Goal: Task Accomplishment & Management: Manage account settings

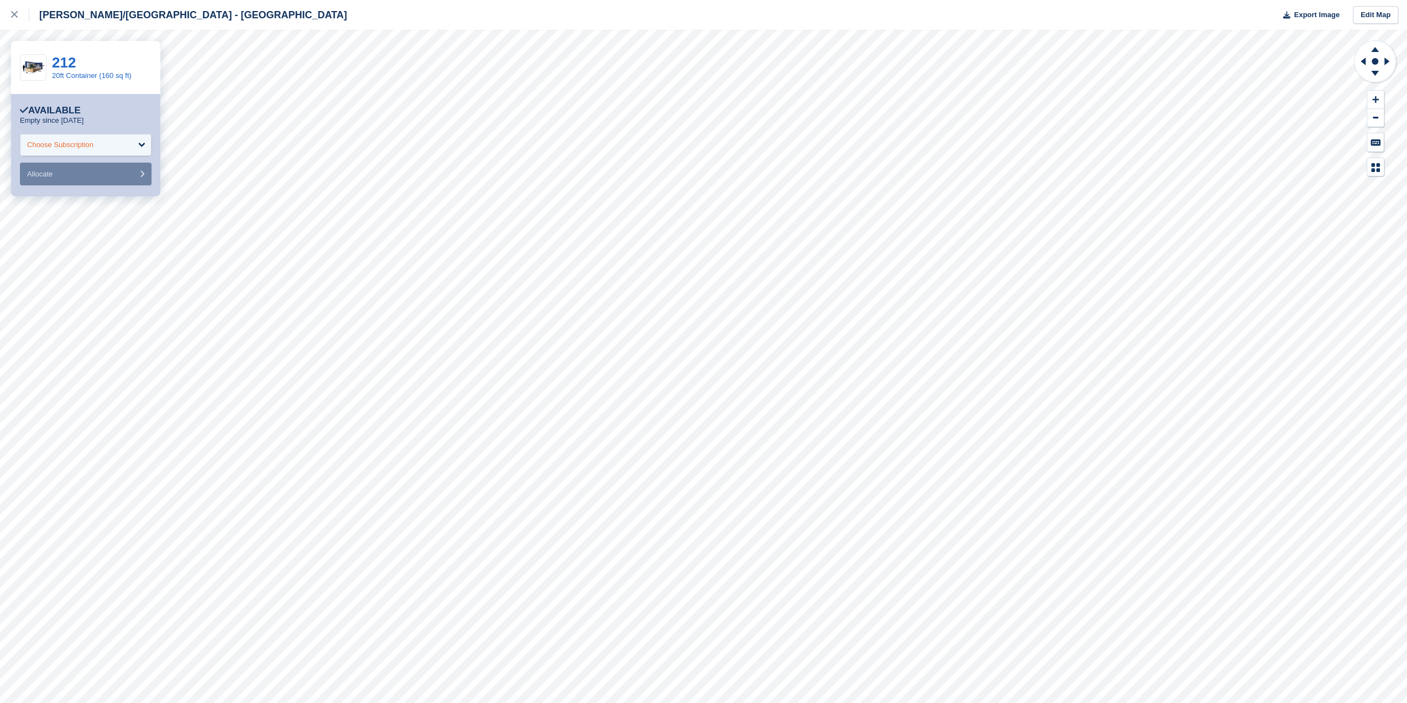
click at [104, 143] on div "Choose Subscription" at bounding box center [86, 145] width 132 height 22
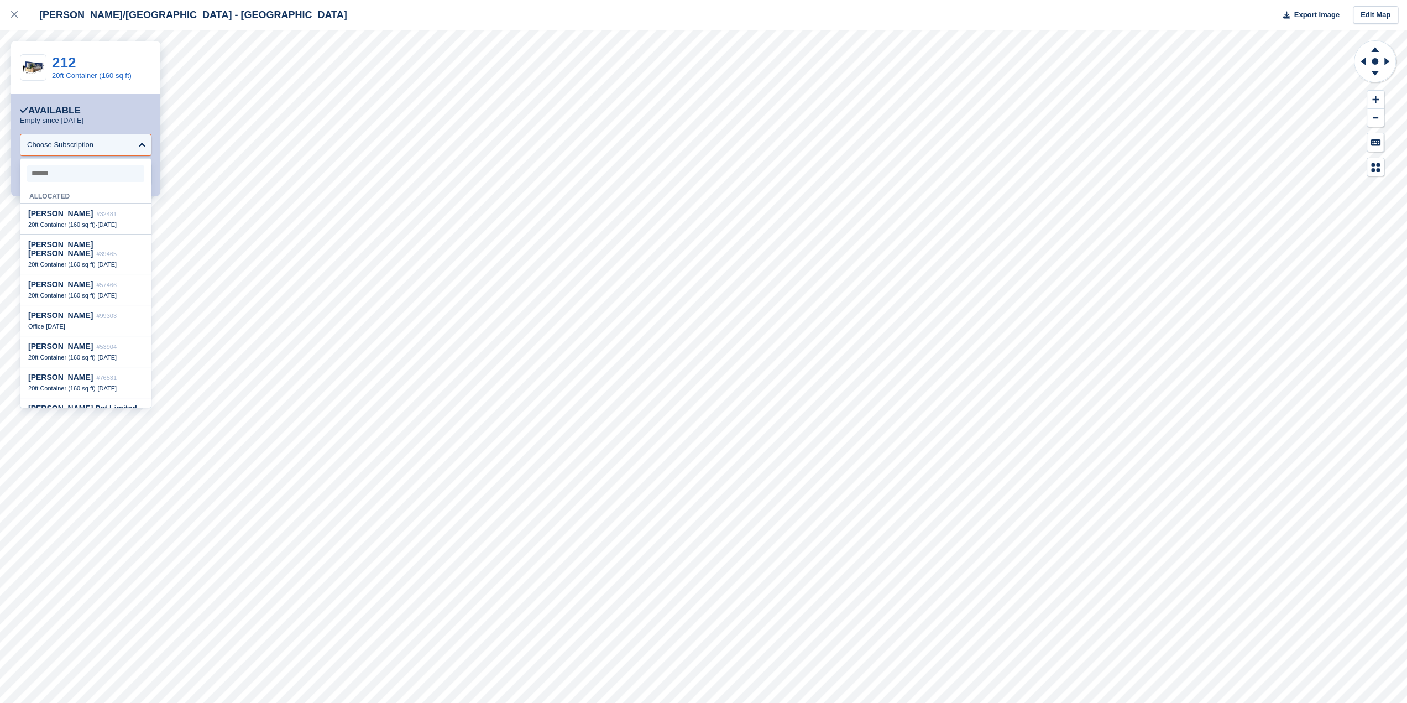
scroll to position [111, 0]
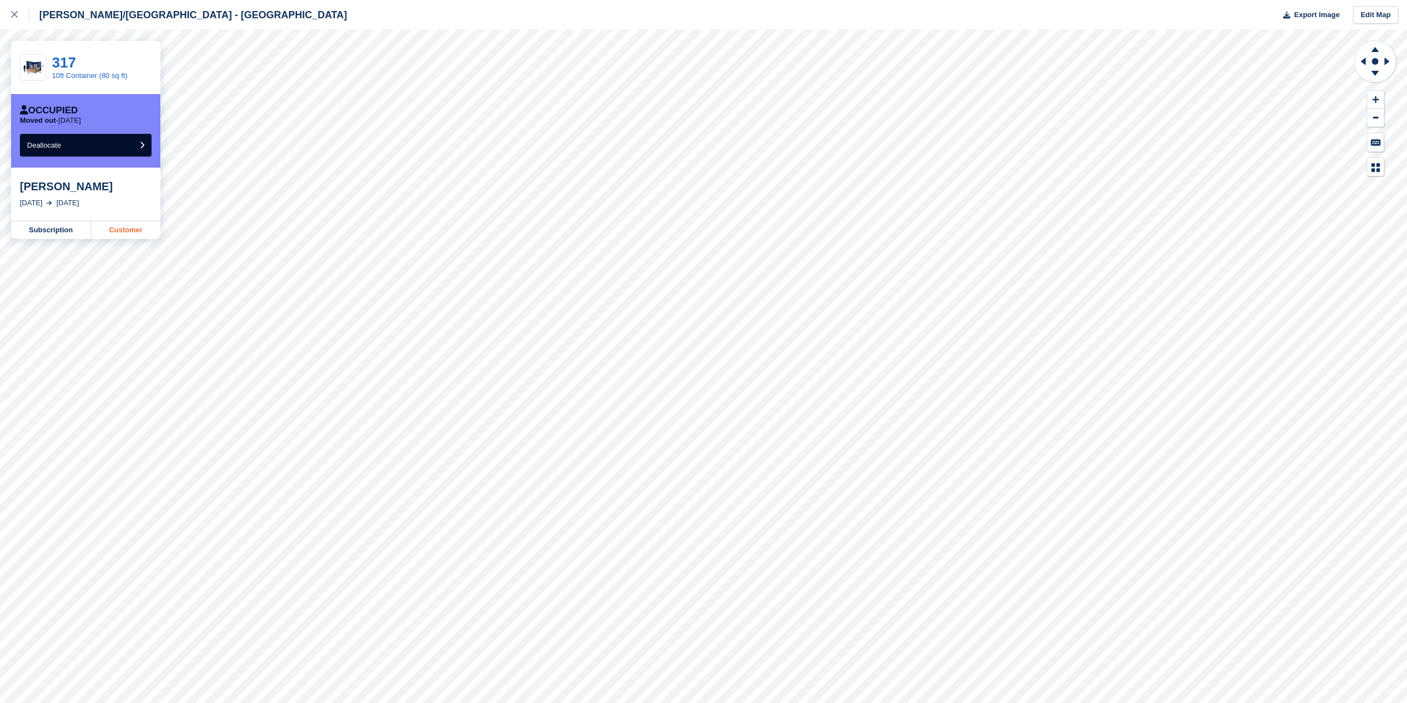
click at [141, 232] on link "Customer" at bounding box center [125, 230] width 69 height 18
click at [14, 17] on icon at bounding box center [14, 14] width 7 height 7
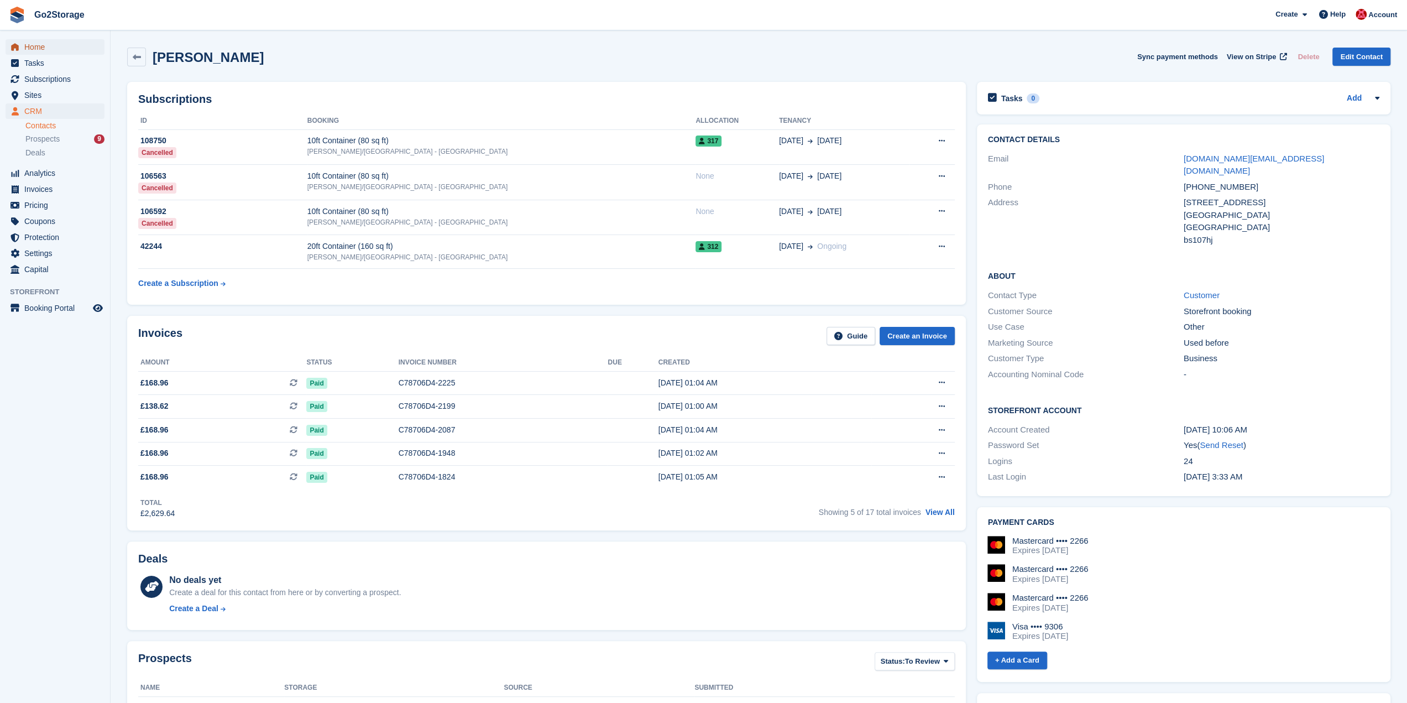
click at [72, 49] on span "Home" at bounding box center [57, 46] width 66 height 15
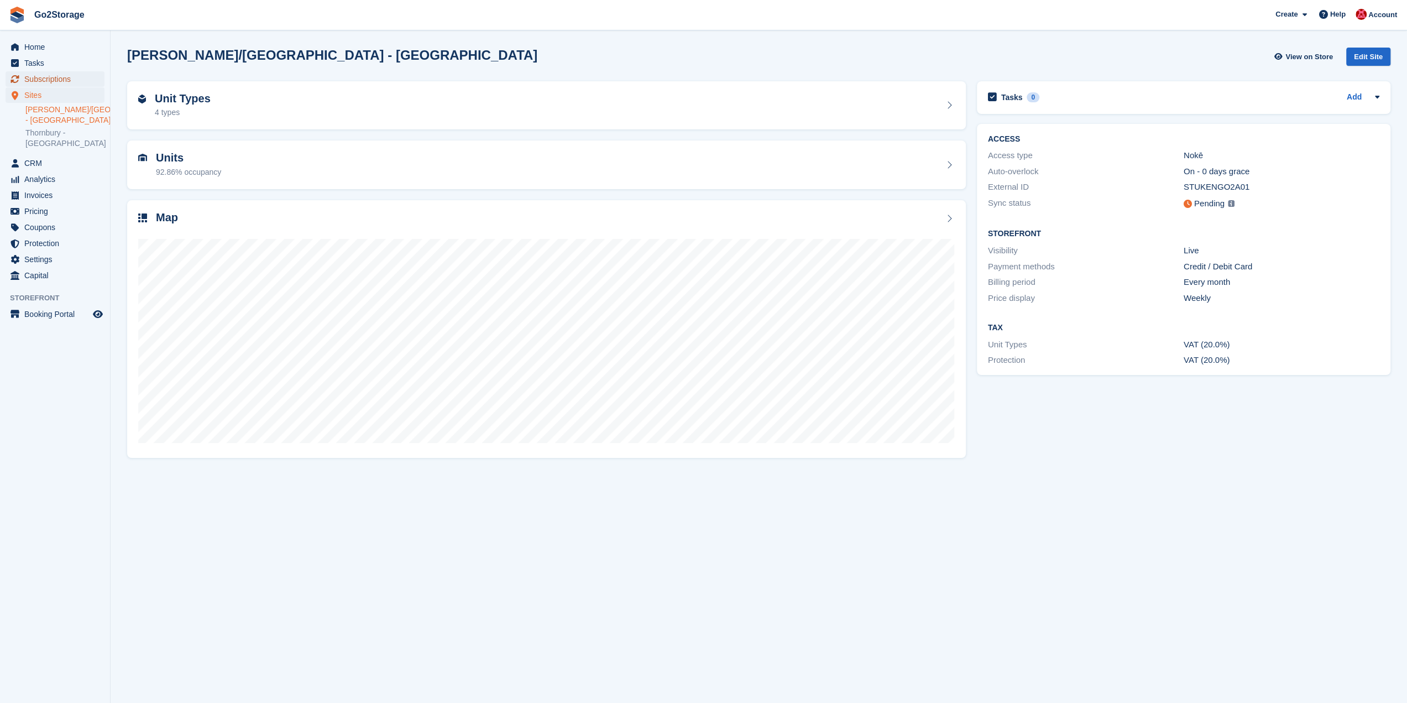
click at [60, 79] on span "Subscriptions" at bounding box center [57, 78] width 66 height 15
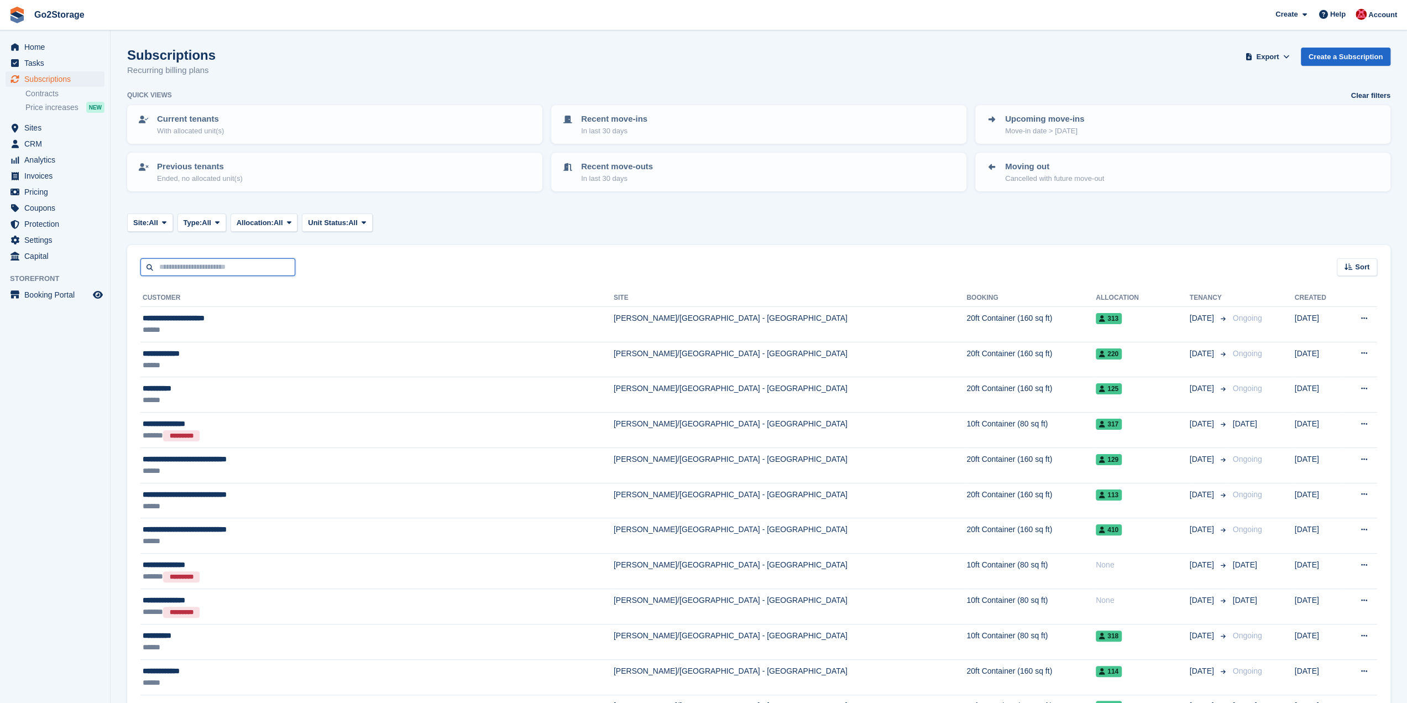
click at [189, 267] on input "text" at bounding box center [217, 267] width 155 height 18
type input "***"
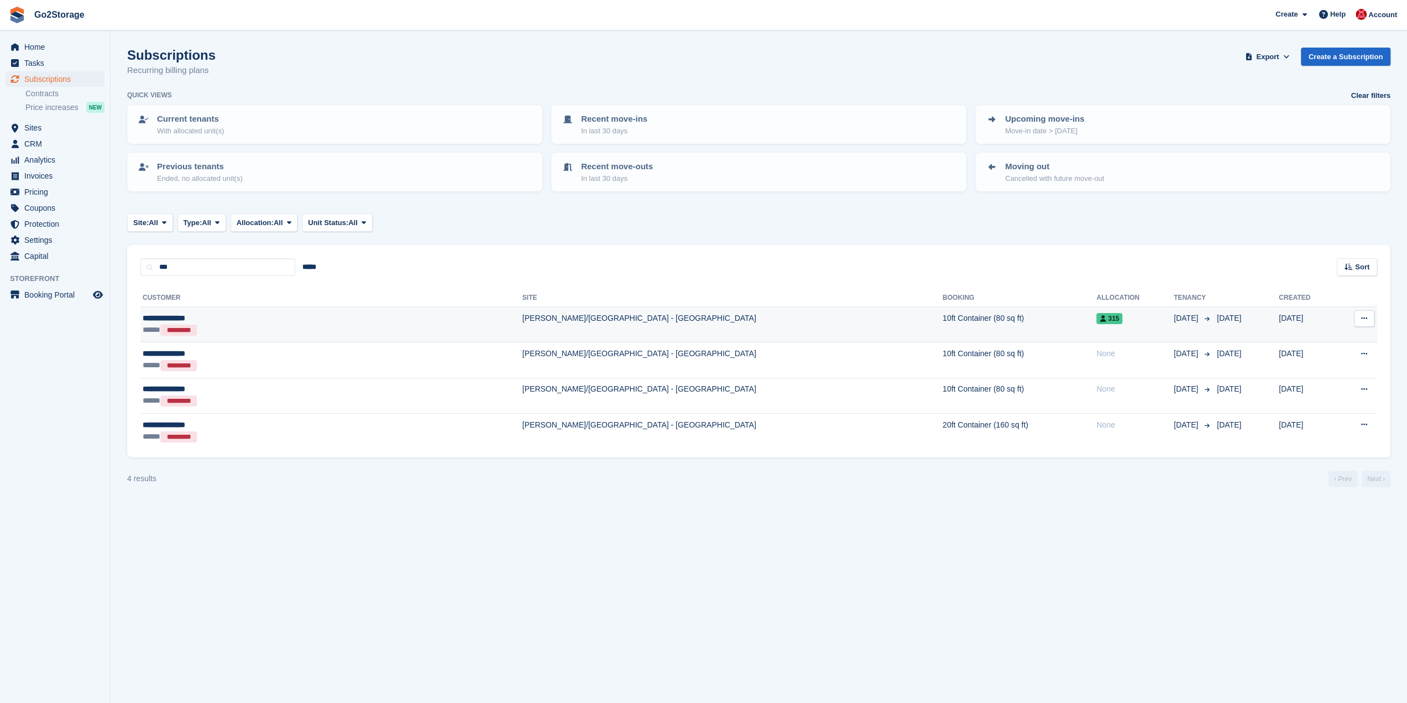
click at [535, 325] on td "[PERSON_NAME]/[GEOGRAPHIC_DATA] - [GEOGRAPHIC_DATA]" at bounding box center [733, 324] width 420 height 35
